Goal: Navigation & Orientation: Find specific page/section

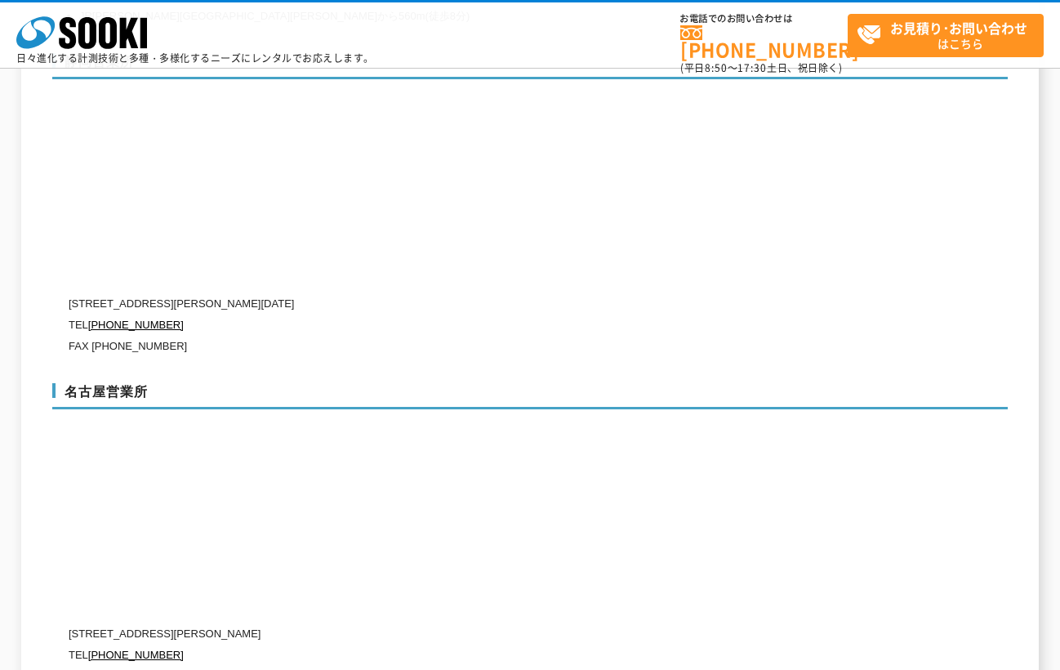
scroll to position [5799, 0]
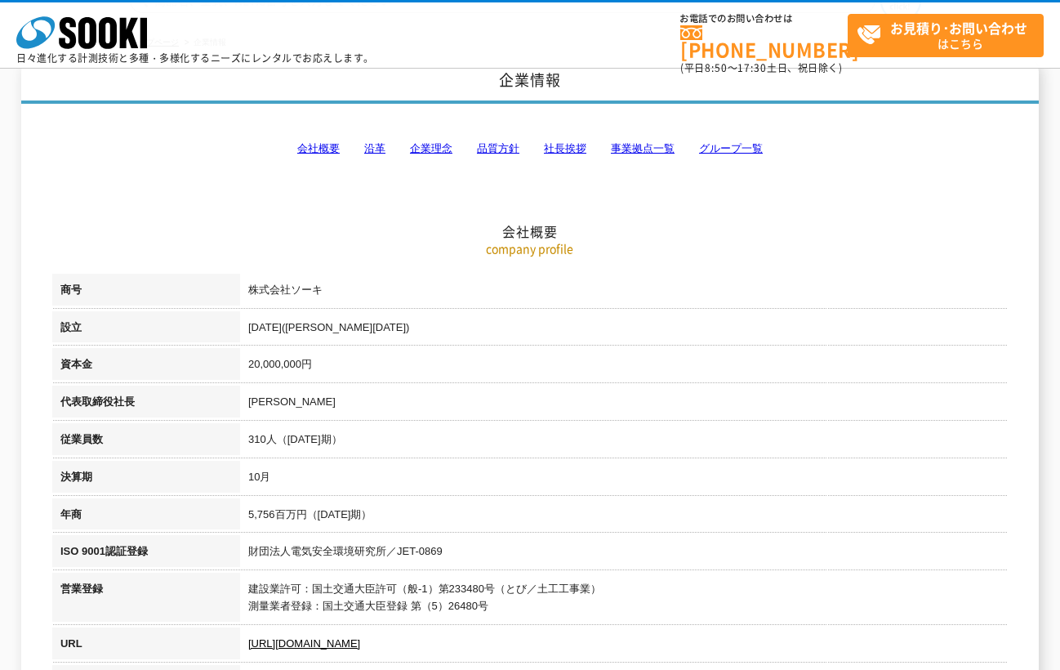
scroll to position [82, 0]
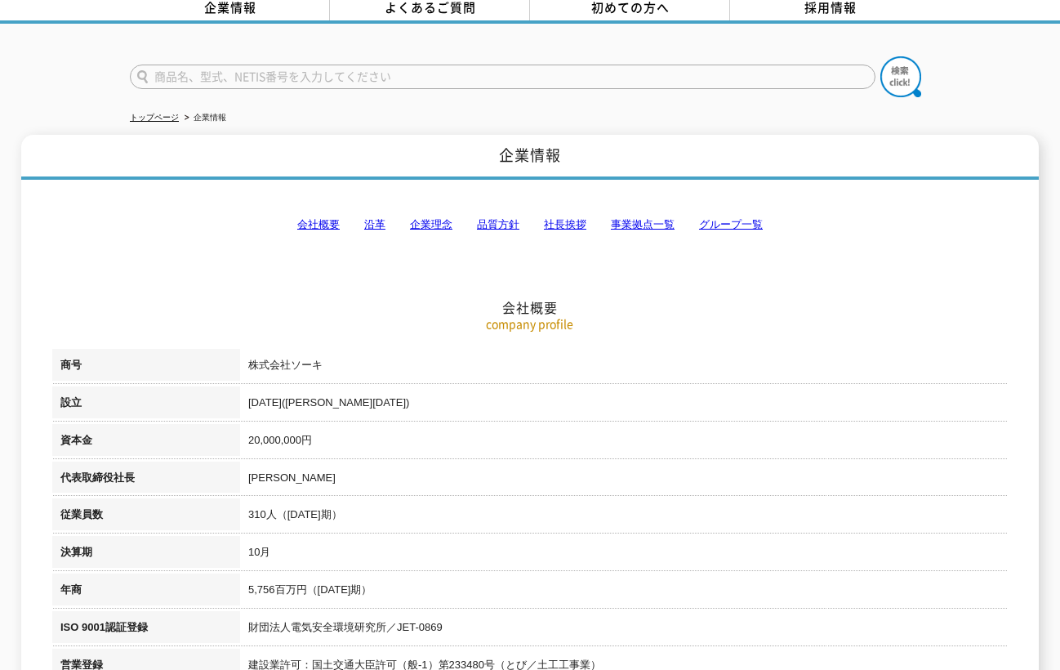
click at [633, 218] on link "事業拠点一覧" at bounding box center [643, 224] width 64 height 12
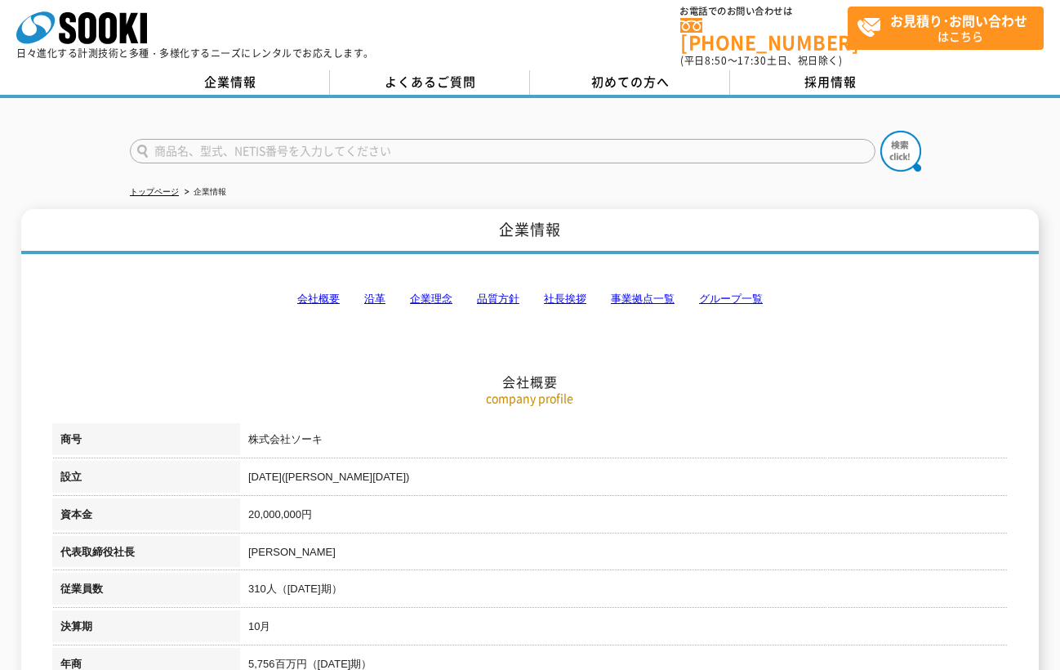
scroll to position [0, 0]
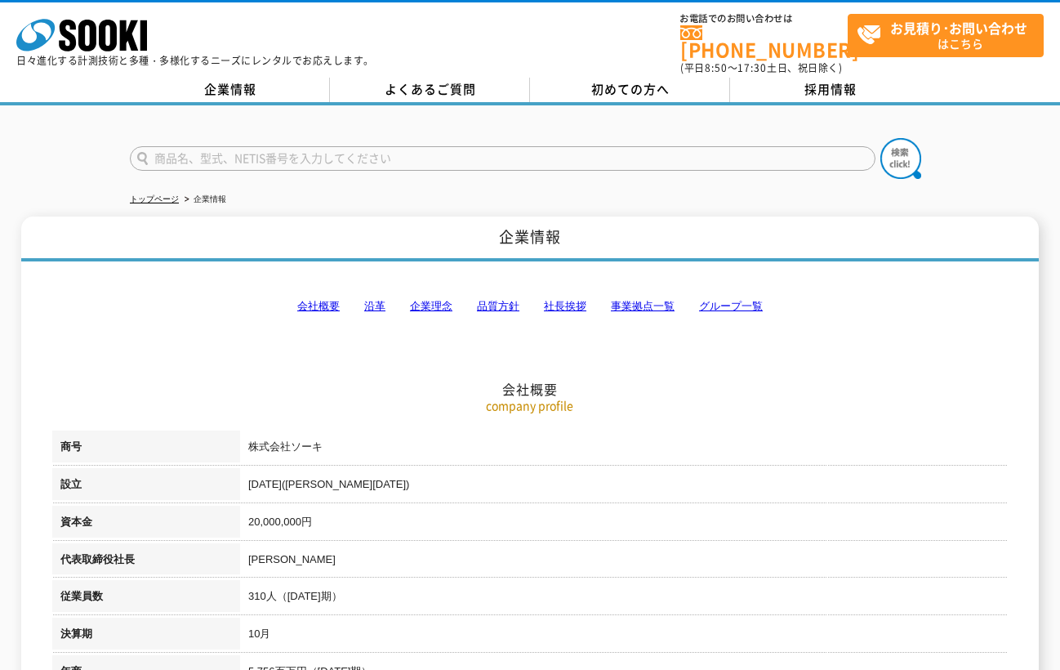
scroll to position [163, 0]
